Goal: Information Seeking & Learning: Learn about a topic

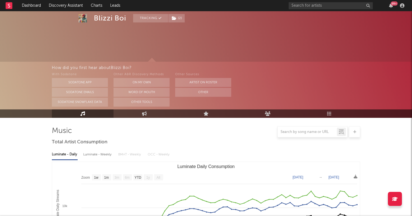
select select "1w"
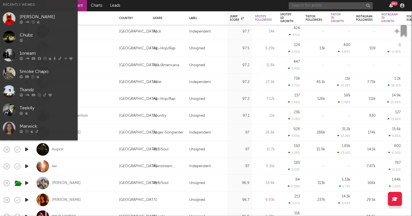
click at [328, 5] on input "text" at bounding box center [330, 5] width 84 height 7
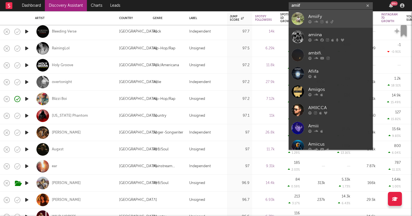
type input "amiif"
click at [326, 23] on icon at bounding box center [326, 21] width 3 height 3
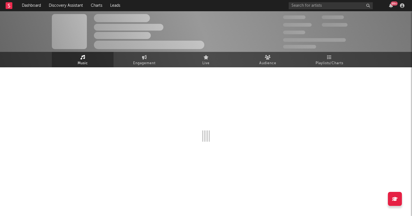
select select "6m"
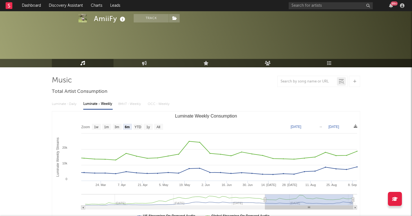
scroll to position [118, 0]
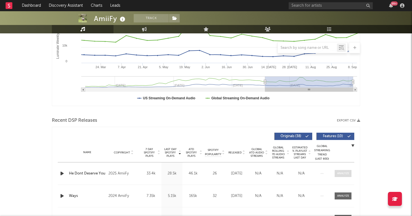
click at [339, 174] on div at bounding box center [343, 173] width 12 height 4
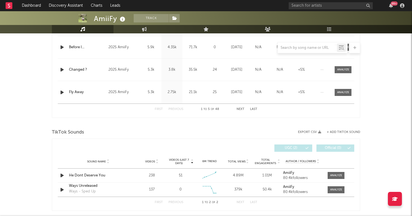
scroll to position [642, 0]
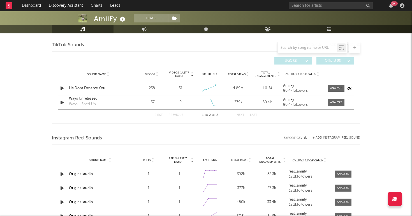
click at [88, 88] on div "He Dont Deserve You" at bounding box center [98, 88] width 59 height 6
